Goal: Find contact information: Find contact information

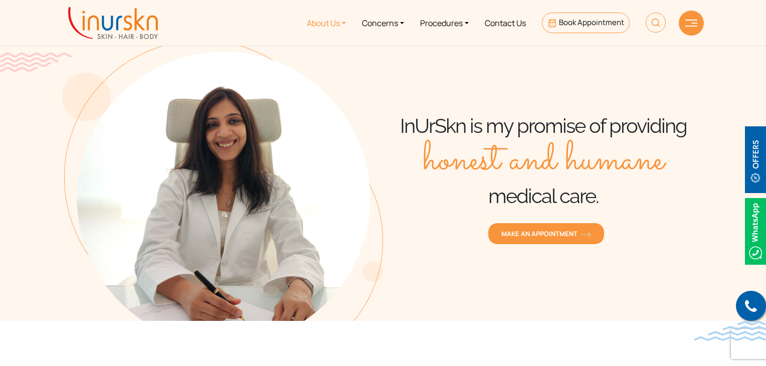
click at [337, 23] on link "About Us" at bounding box center [326, 23] width 55 height 38
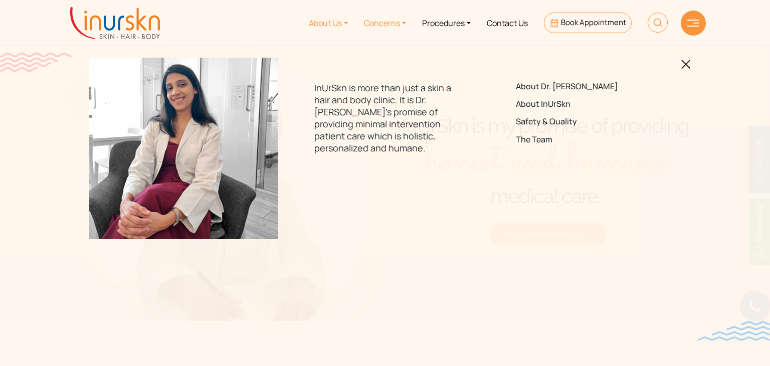
click at [397, 22] on link "Concerns" at bounding box center [385, 23] width 58 height 38
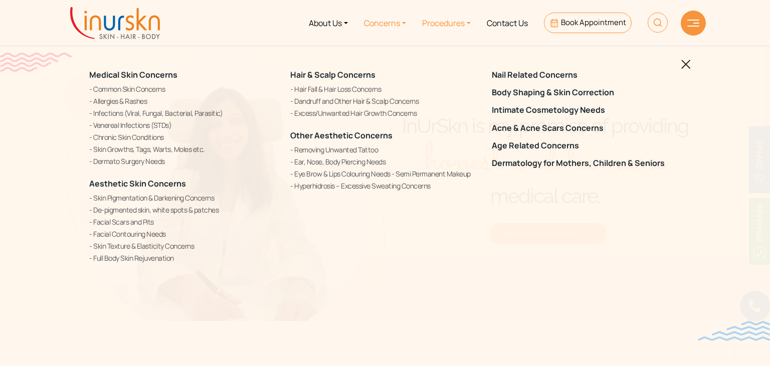
click at [461, 21] on link "Procedures" at bounding box center [446, 23] width 65 height 38
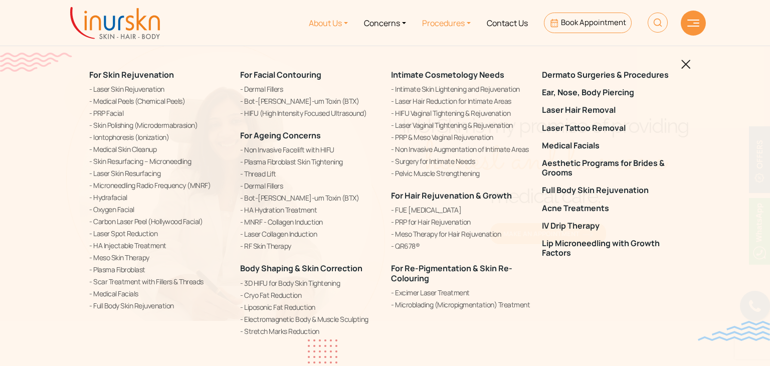
click at [301, 23] on link "About Us" at bounding box center [328, 23] width 55 height 38
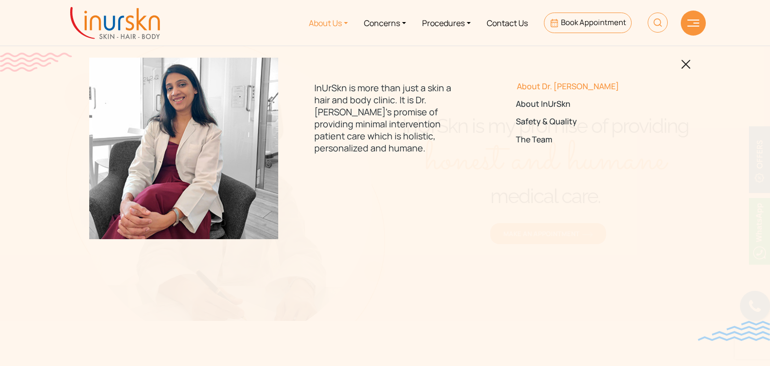
click at [552, 89] on link "About Dr. [PERSON_NAME]" at bounding box center [586, 87] width 141 height 10
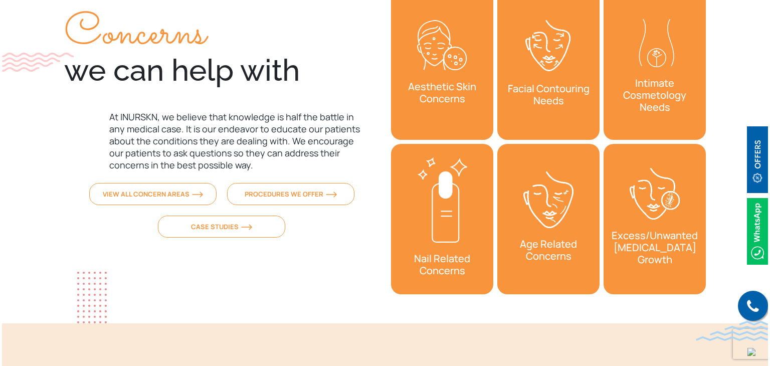
scroll to position [3272, 0]
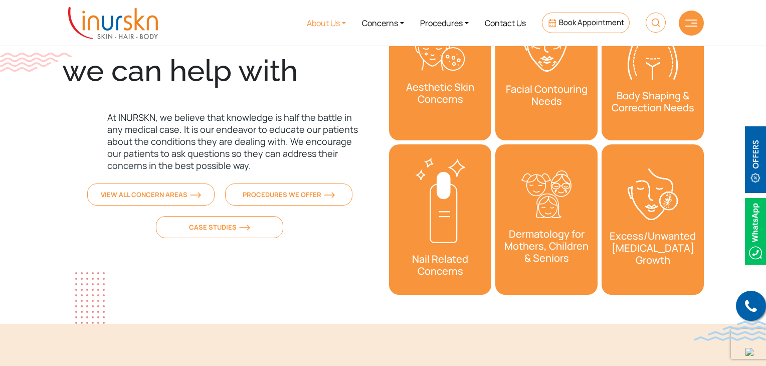
click at [332, 22] on link "About Us" at bounding box center [326, 23] width 55 height 38
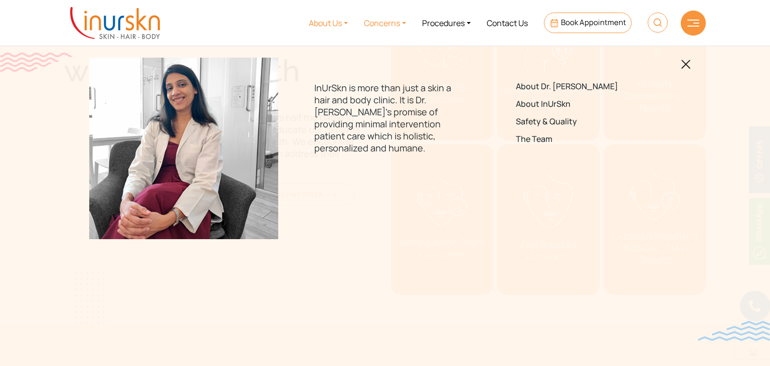
click at [396, 17] on link "Concerns" at bounding box center [385, 23] width 58 height 38
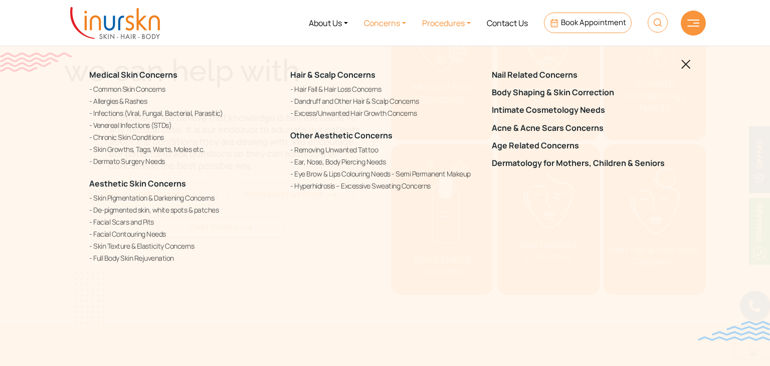
click at [454, 28] on link "Procedures" at bounding box center [446, 23] width 65 height 38
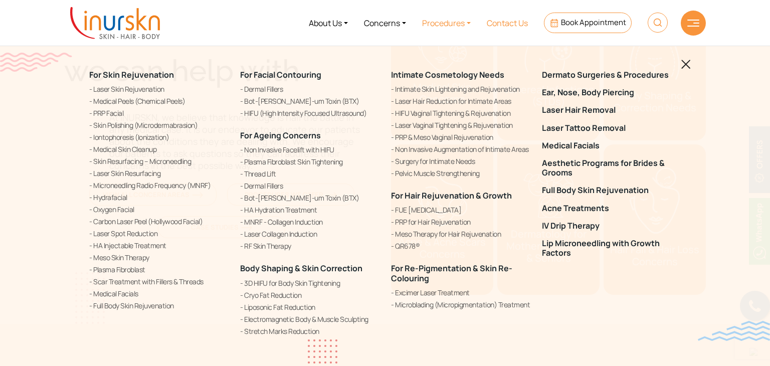
click at [495, 26] on link "Contact Us" at bounding box center [507, 23] width 57 height 38
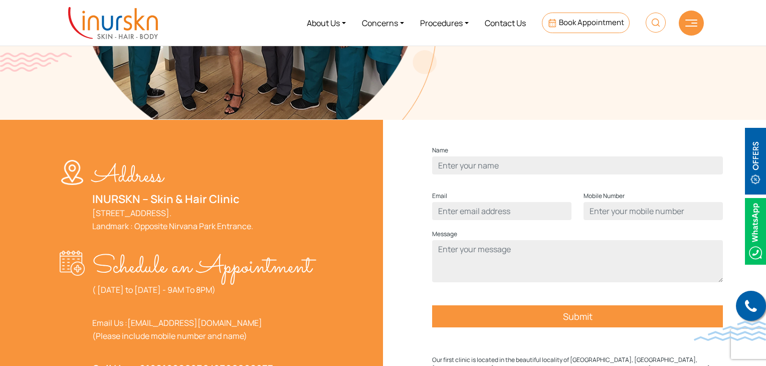
scroll to position [247, 0]
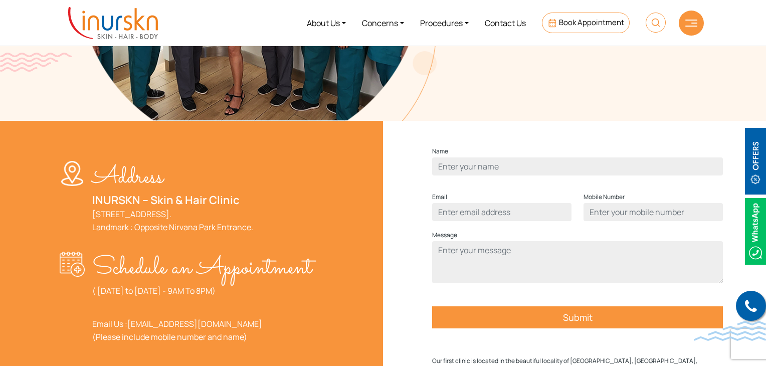
click at [690, 26] on img at bounding box center [691, 23] width 12 height 7
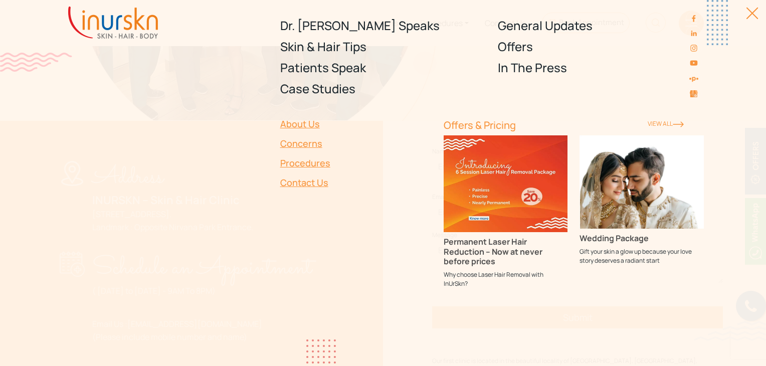
click at [740, 14] on div at bounding box center [747, 18] width 23 height 23
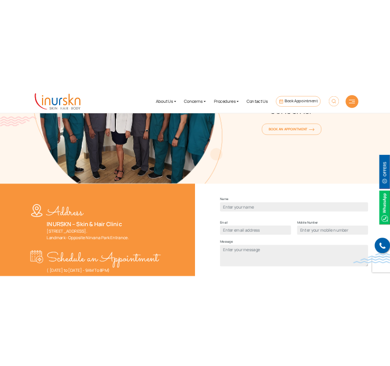
scroll to position [0, 0]
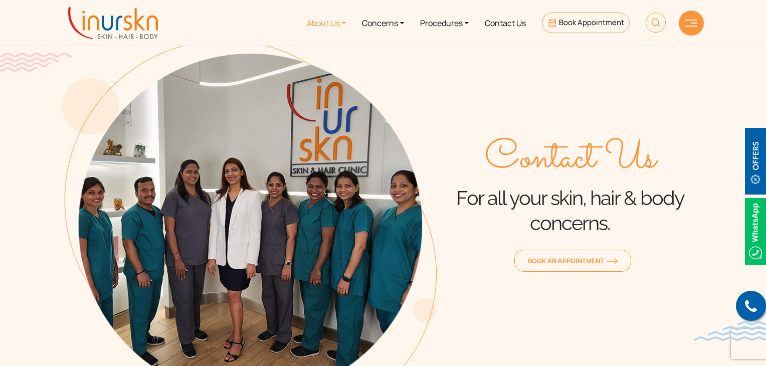
click at [346, 21] on link "About Us" at bounding box center [326, 23] width 55 height 38
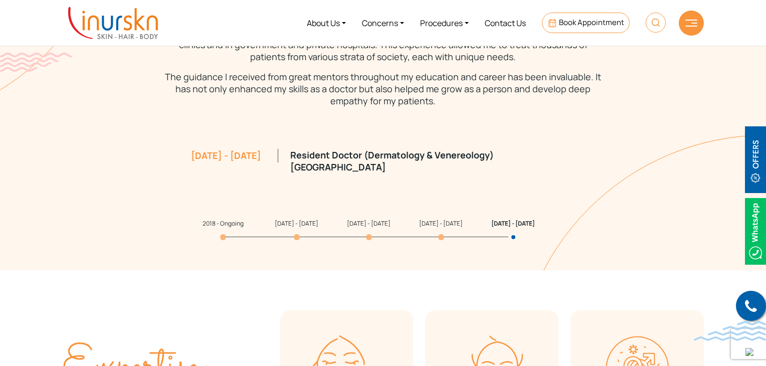
scroll to position [961, 0]
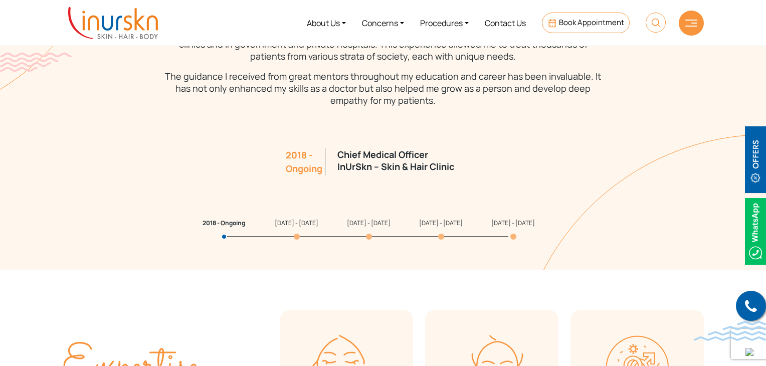
click at [293, 223] on section "My Qualification & Experience I hold two degrees, an MD and a DNB, in Dermatolo…" at bounding box center [383, 50] width 766 height 439
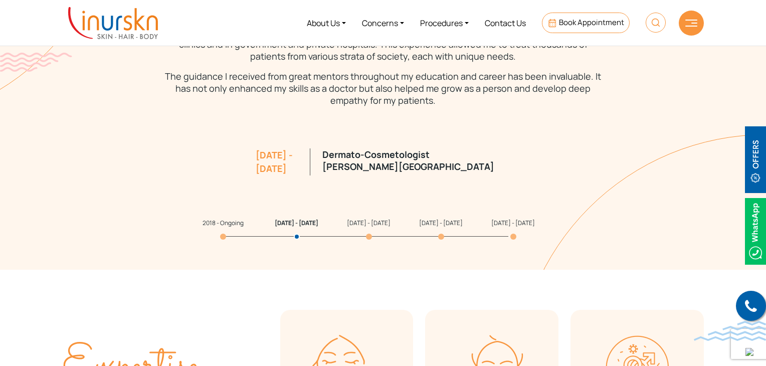
click at [402, 169] on div "[DATE] - [DATE] Dermato-Cosmetologist [PERSON_NAME][GEOGRAPHIC_DATA]" at bounding box center [382, 164] width 481 height 100
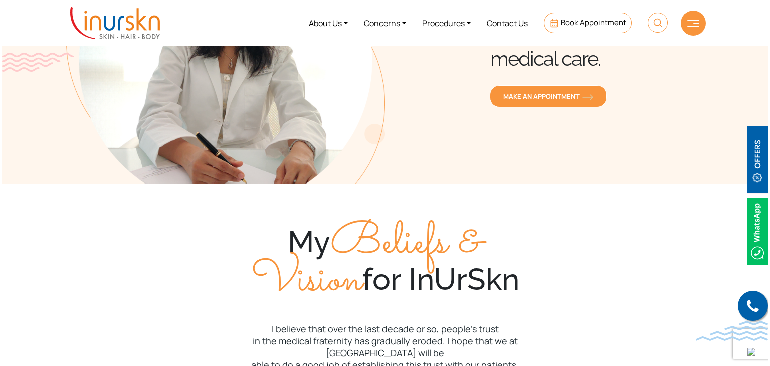
scroll to position [0, 0]
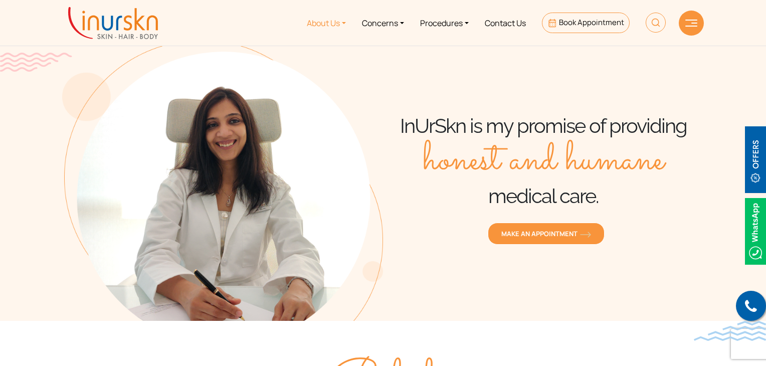
click at [345, 17] on link "About Us" at bounding box center [326, 23] width 55 height 38
